Goal: Information Seeking & Learning: Find specific fact

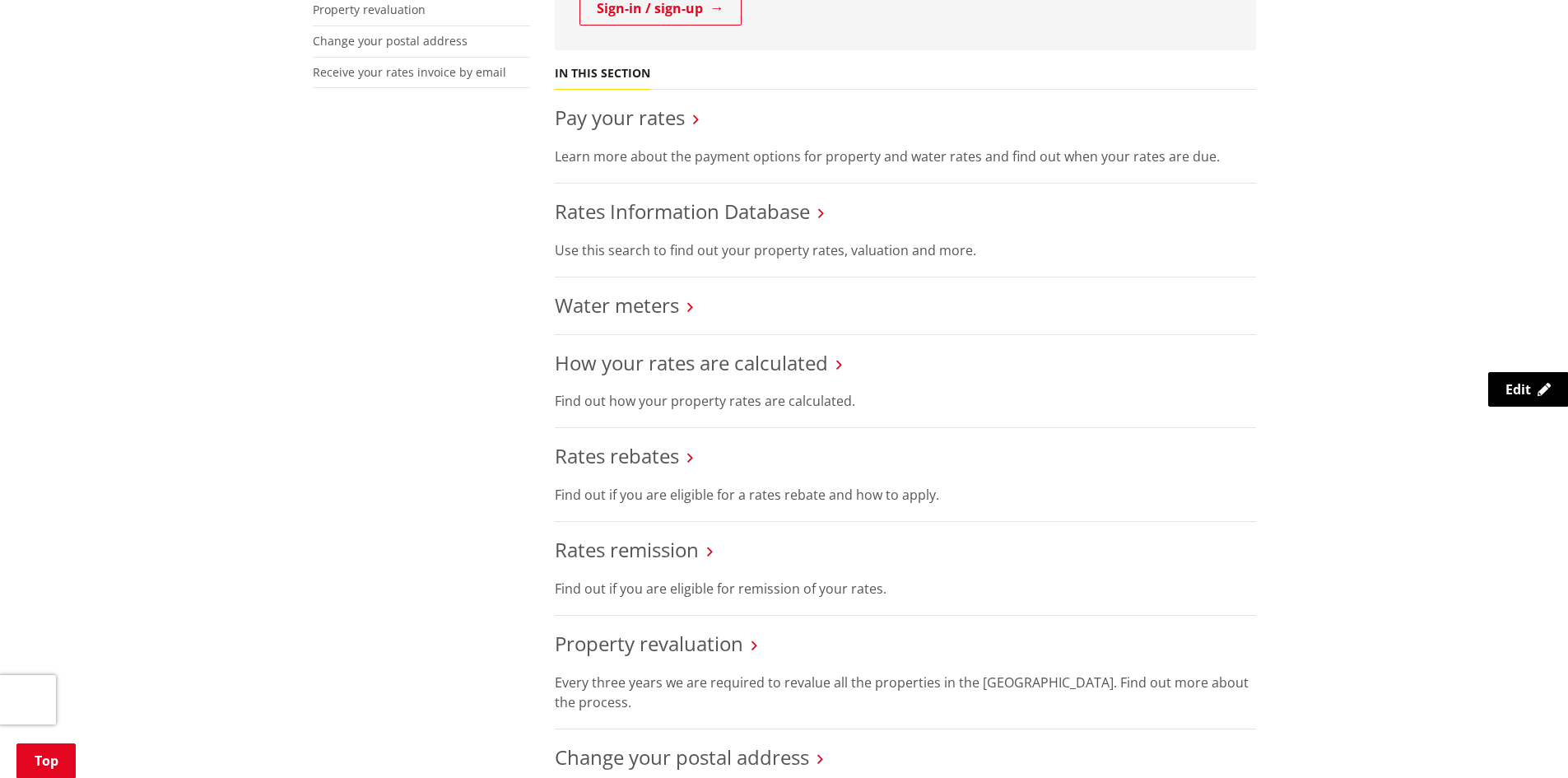
scroll to position [329, 0]
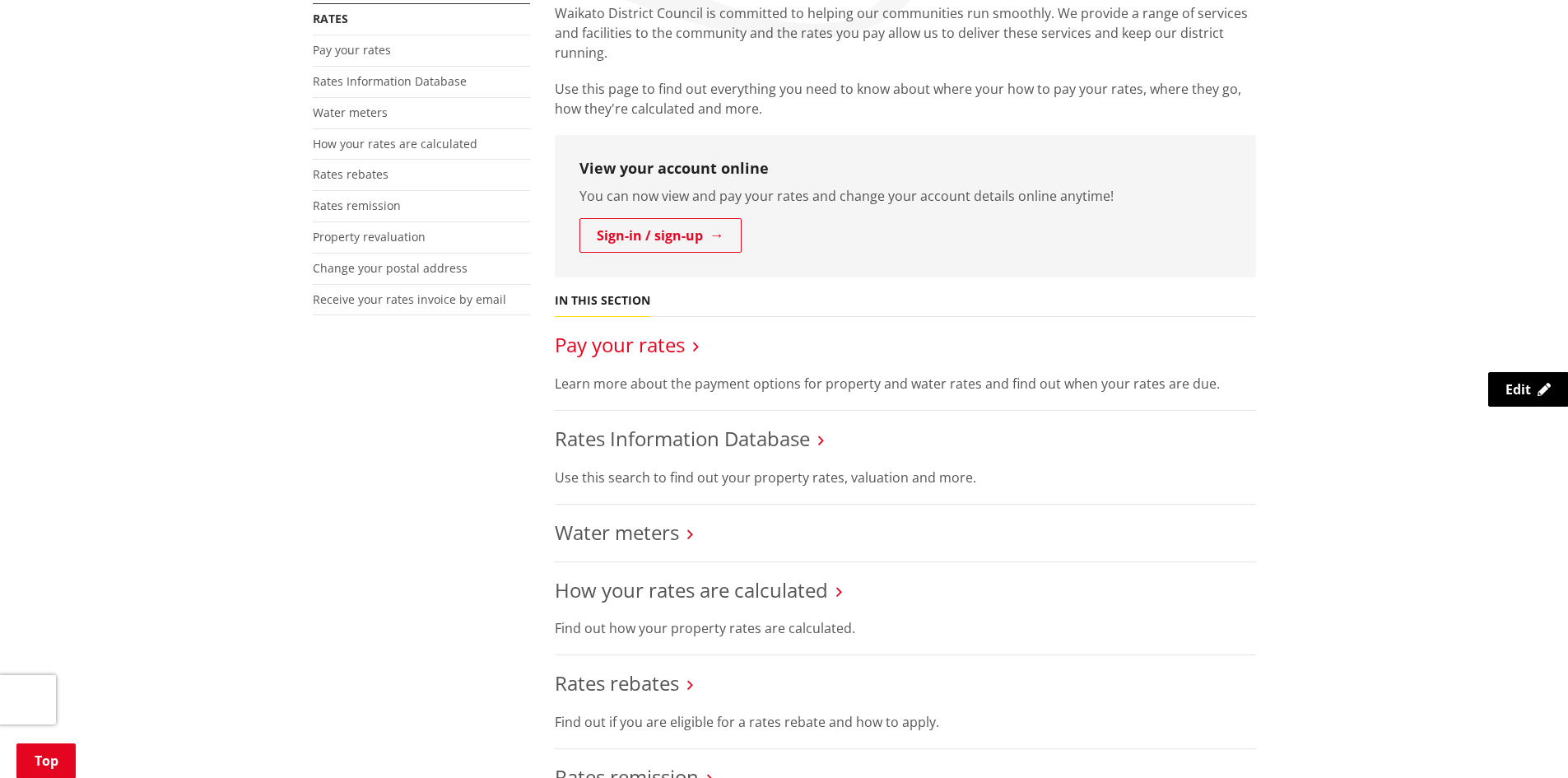
click at [631, 344] on link "Pay your rates" at bounding box center [620, 344] width 130 height 27
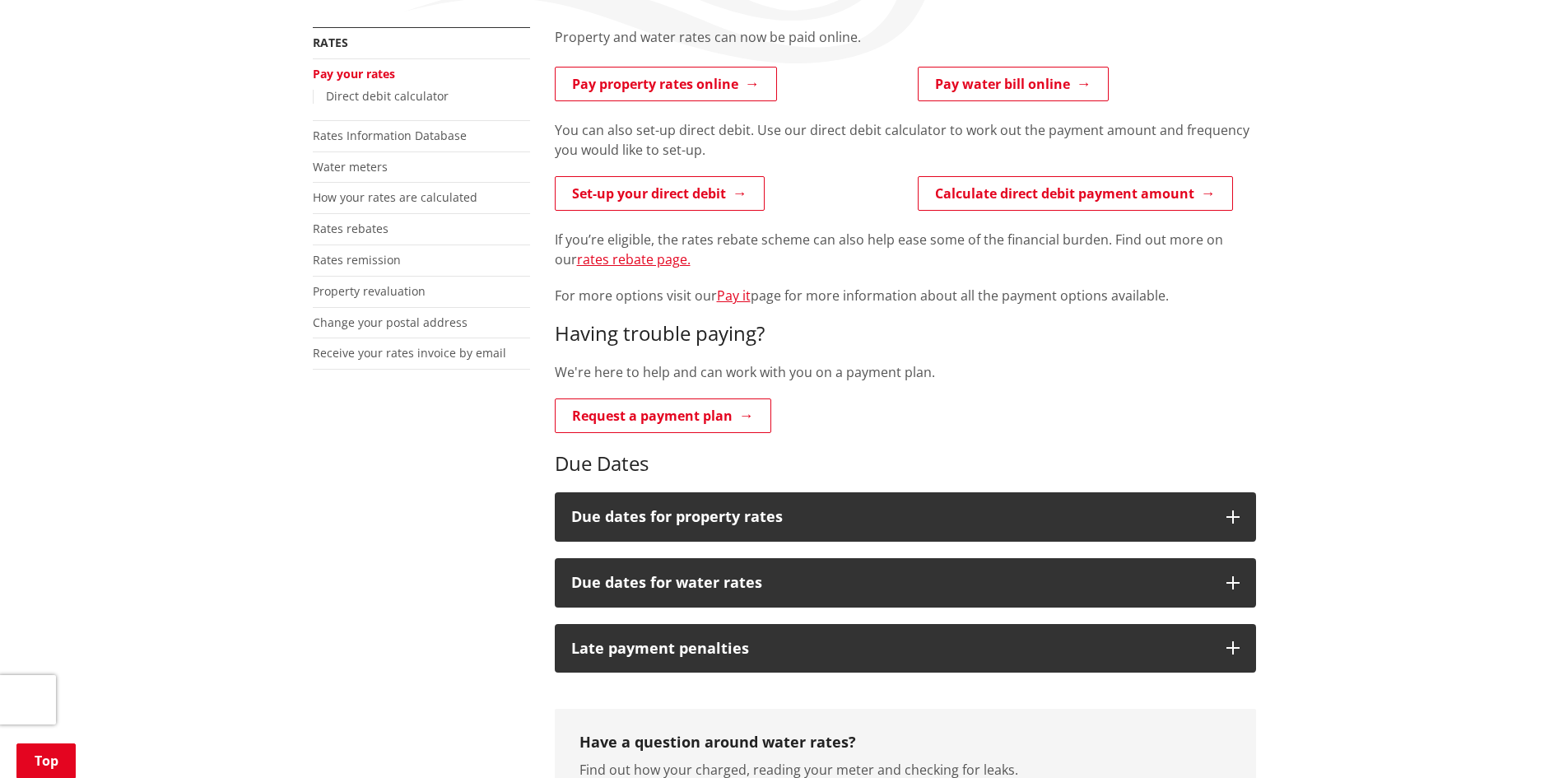
scroll to position [165, 0]
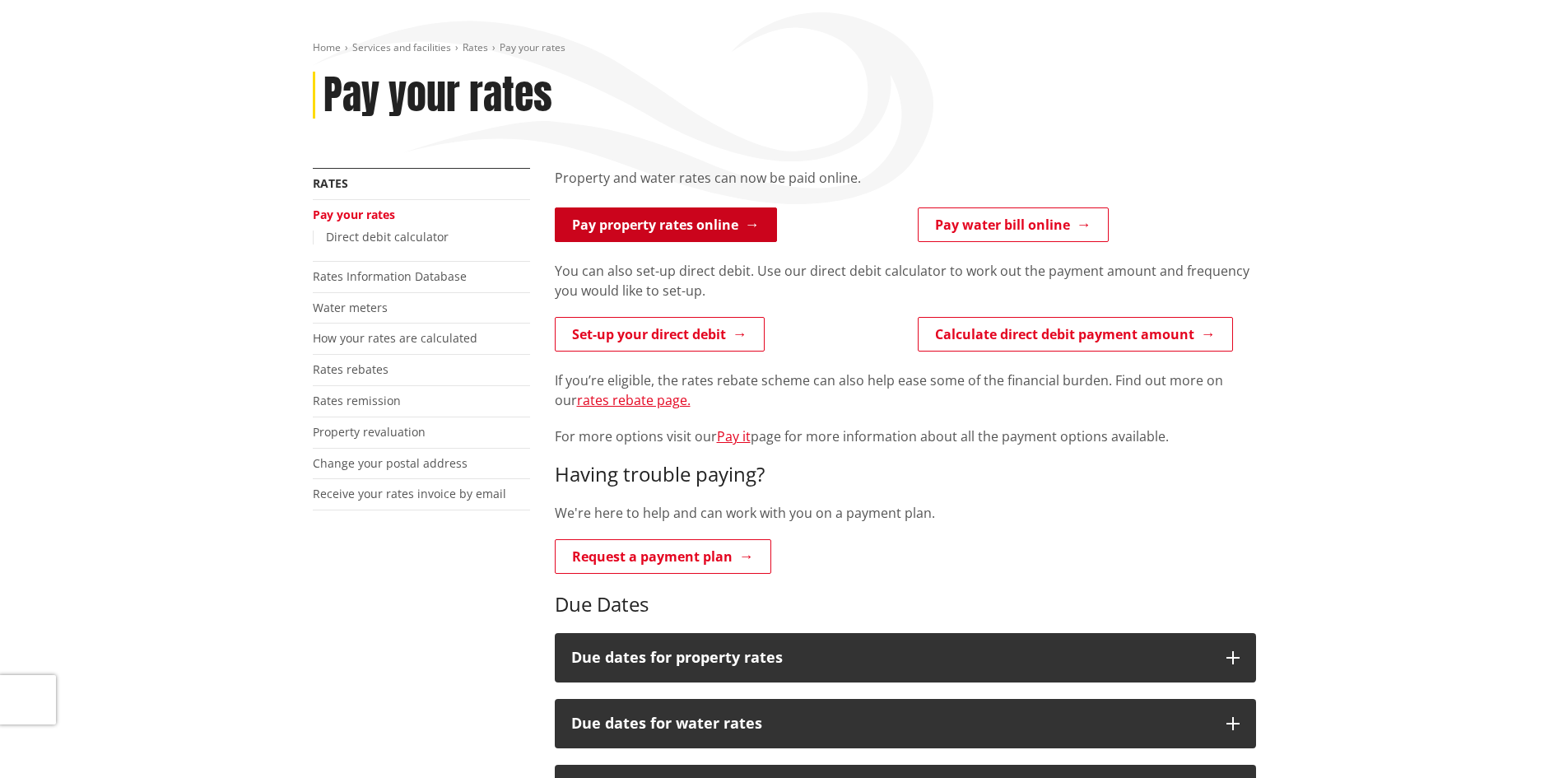
click at [670, 213] on link "Pay property rates online" at bounding box center [666, 224] width 222 height 34
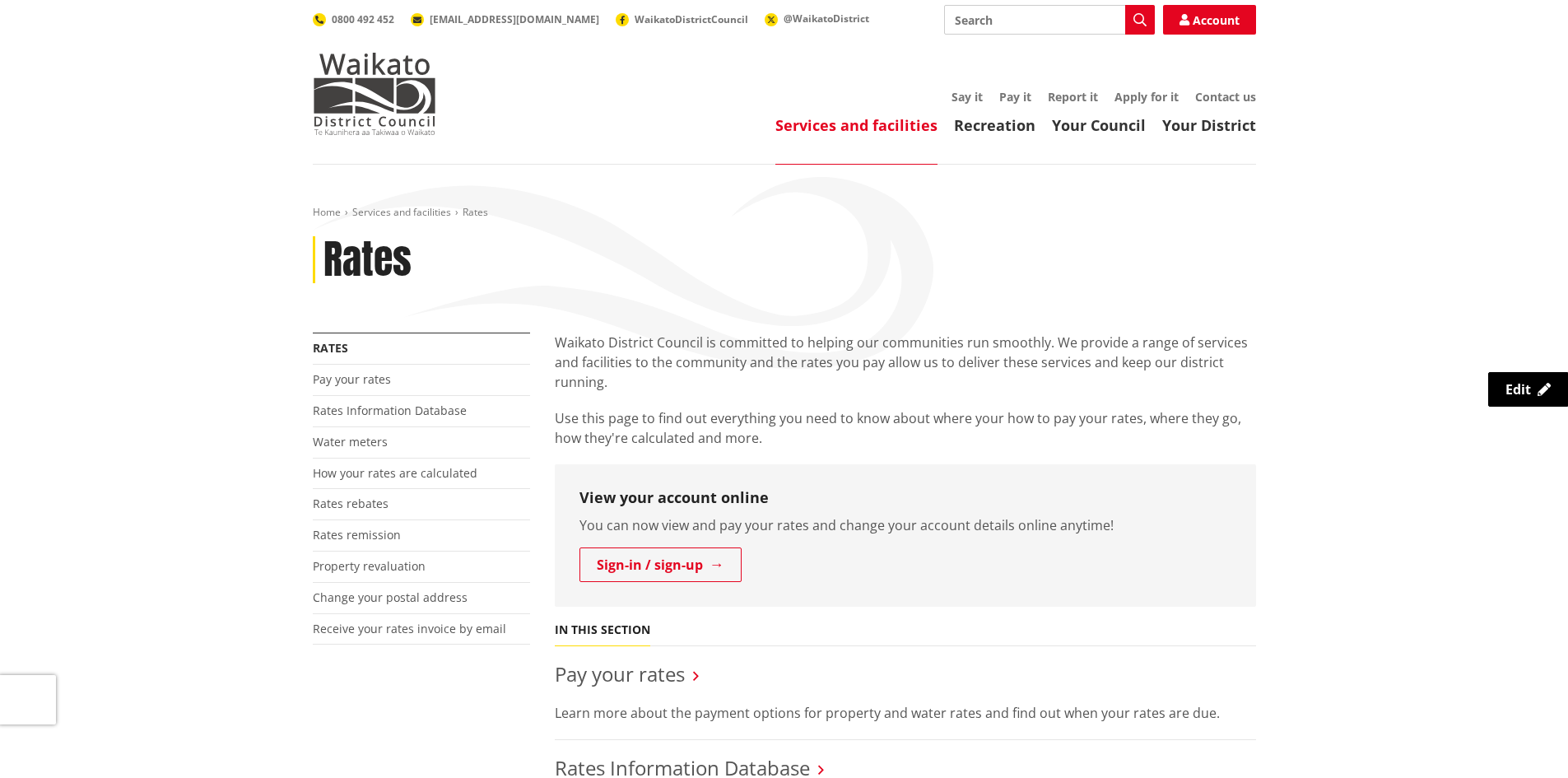
click at [1010, 20] on input "Search" at bounding box center [1050, 20] width 211 height 30
paste input "3"
type input "[STREET_ADDRESS]"
click at [1137, 22] on icon "button" at bounding box center [1140, 19] width 13 height 13
click at [396, 412] on link "Rates Information Database" at bounding box center [390, 410] width 154 height 16
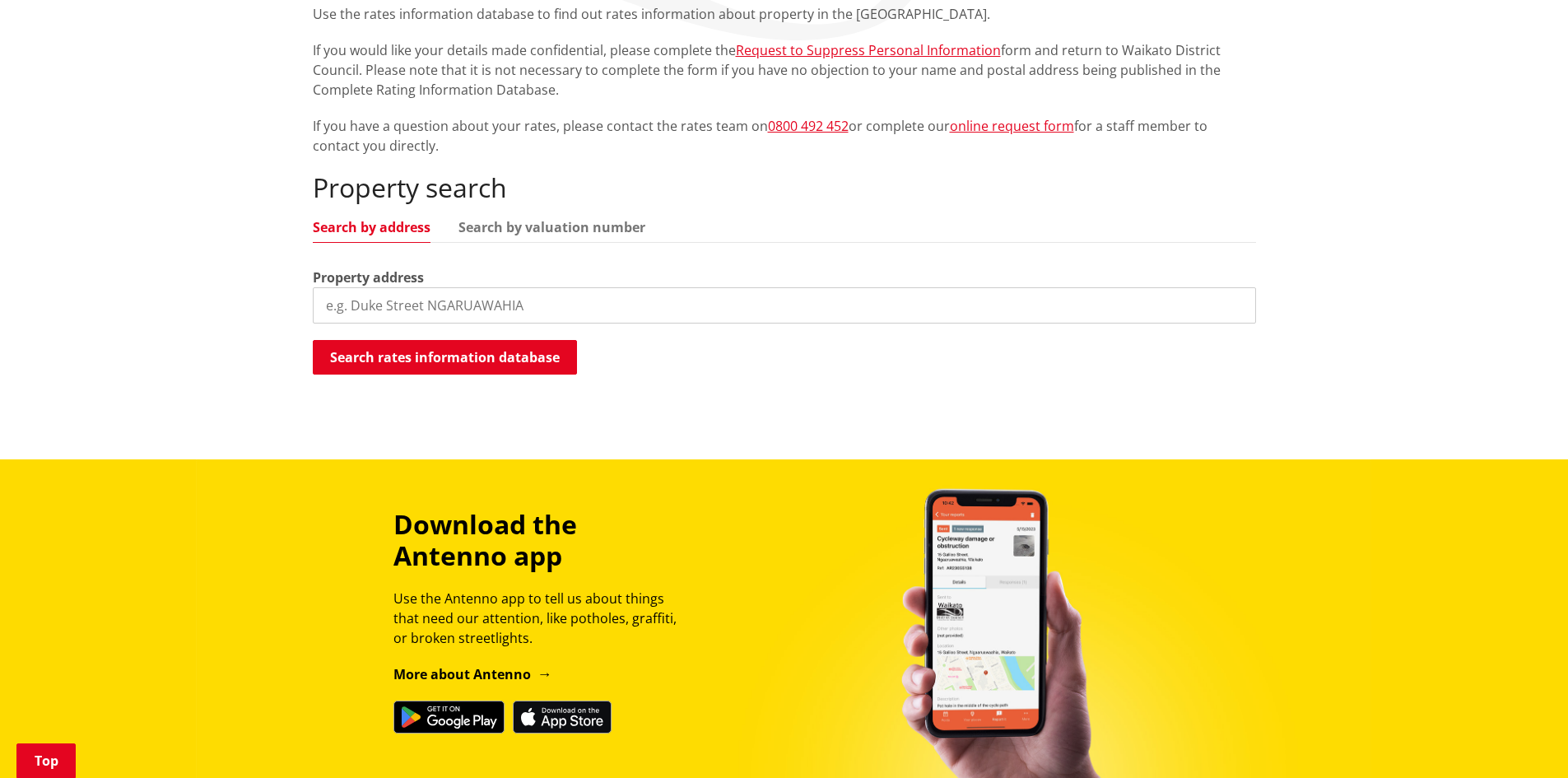
scroll to position [329, 0]
click at [535, 323] on div "Property search Search by address Search by valuation number Property address S…" at bounding box center [784, 273] width 944 height 204
click at [528, 306] on input "search" at bounding box center [784, 304] width 944 height 36
type input "39 pioneer road"
click at [425, 361] on button "Search rates information database" at bounding box center [445, 355] width 264 height 34
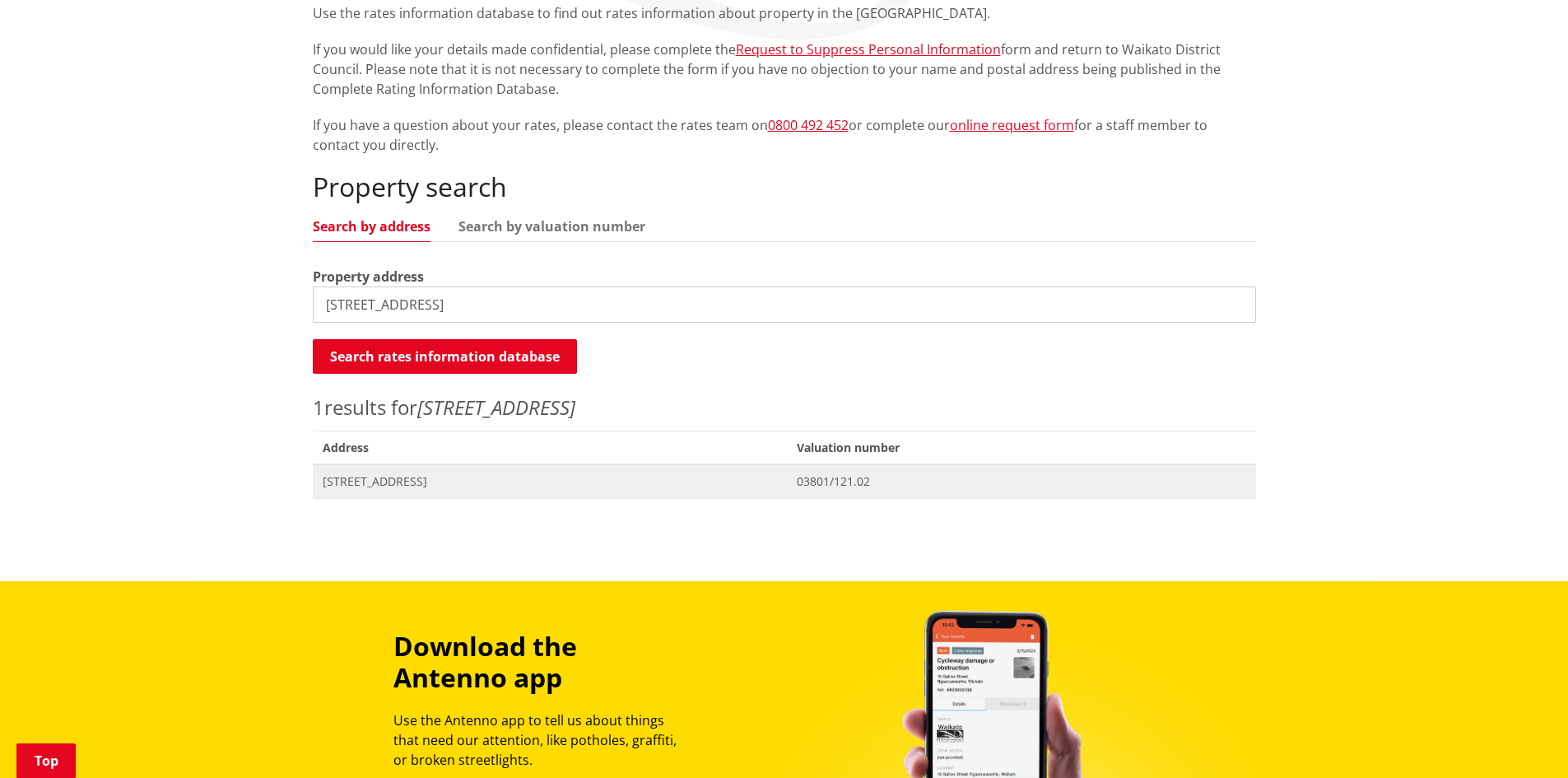
click at [393, 476] on span "[STREET_ADDRESS]" at bounding box center [551, 481] width 455 height 17
